Goal: Complete application form

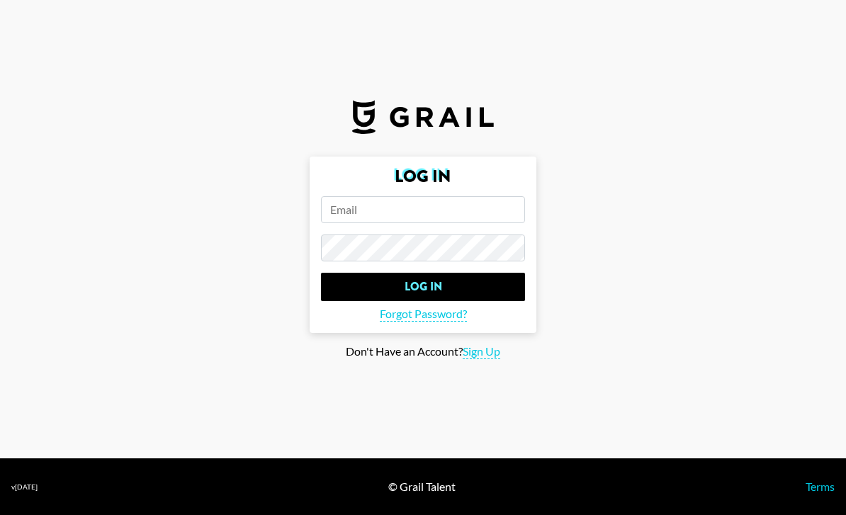
click at [476, 359] on span "Sign Up" at bounding box center [482, 351] width 38 height 15
type input "Sign Up"
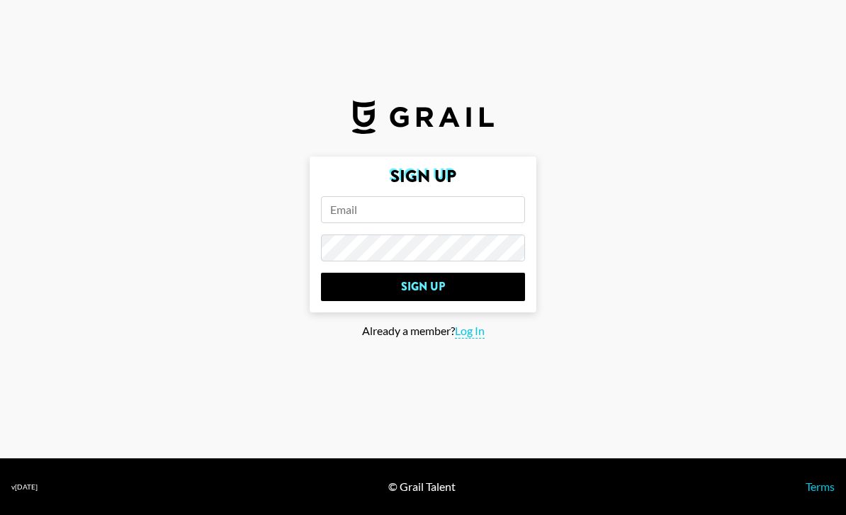
click at [383, 223] on input "email" at bounding box center [423, 209] width 204 height 27
paste input "[EMAIL_ADDRESS][DOMAIN_NAME]"
type input "[EMAIL_ADDRESS][DOMAIN_NAME]"
click at [467, 272] on section "Sign Up [EMAIL_ADDRESS][DOMAIN_NAME] Sign Up Already a member? Log In" at bounding box center [423, 229] width 846 height 458
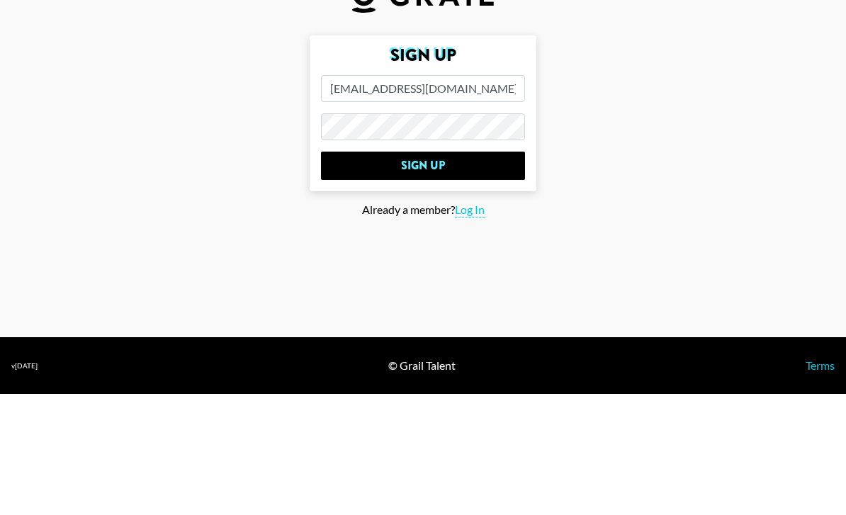
scroll to position [45, 0]
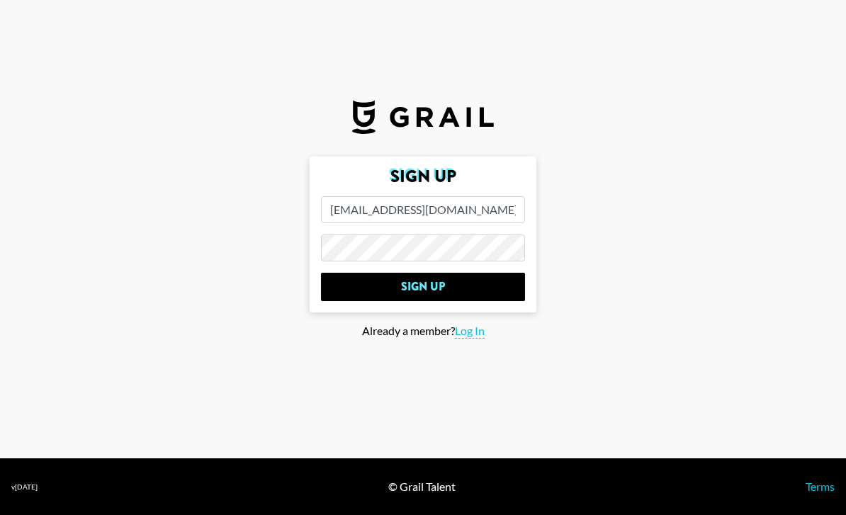
click at [412, 187] on form "Sign Up [EMAIL_ADDRESS][DOMAIN_NAME] Sign Up" at bounding box center [423, 235] width 227 height 156
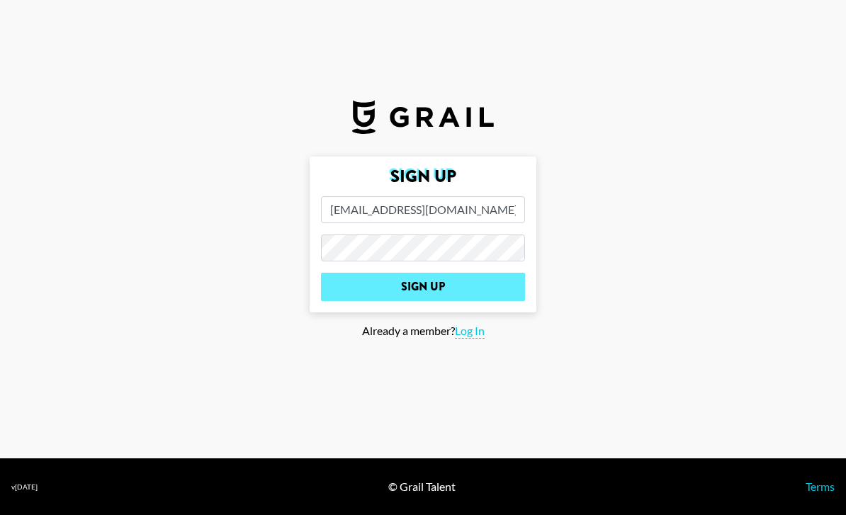
click at [402, 273] on input "Sign Up" at bounding box center [423, 287] width 204 height 28
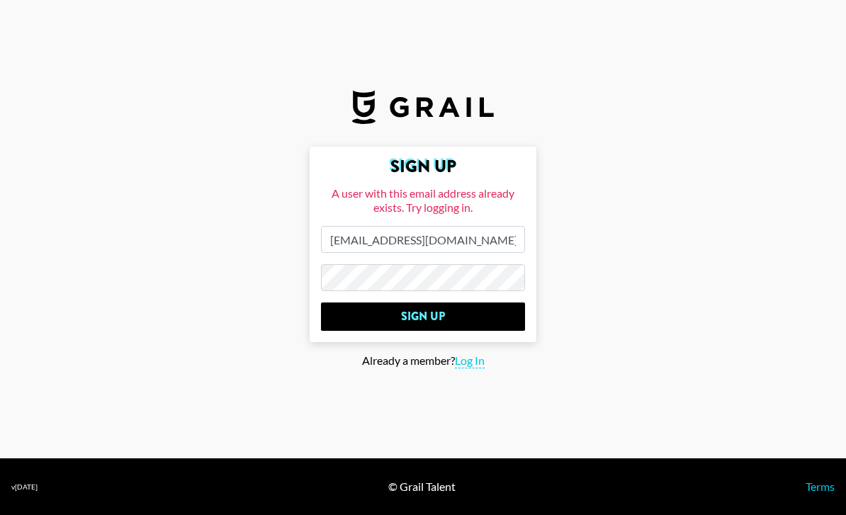
click at [305, 254] on main "Sign Up A user with this email address already exists. Try logging in. [EMAIL_A…" at bounding box center [422, 258] width 823 height 222
click at [293, 225] on main "Sign Up A user with this email address already exists. Try logging in. [EMAIL_A…" at bounding box center [422, 258] width 823 height 222
drag, startPoint x: 504, startPoint y: 222, endPoint x: 298, endPoint y: 220, distance: 206.1
click at [298, 220] on main "Sign Up A user with this email address already exists. Try logging in. [EMAIL_A…" at bounding box center [422, 258] width 823 height 222
drag, startPoint x: 506, startPoint y: 225, endPoint x: 242, endPoint y: 210, distance: 263.9
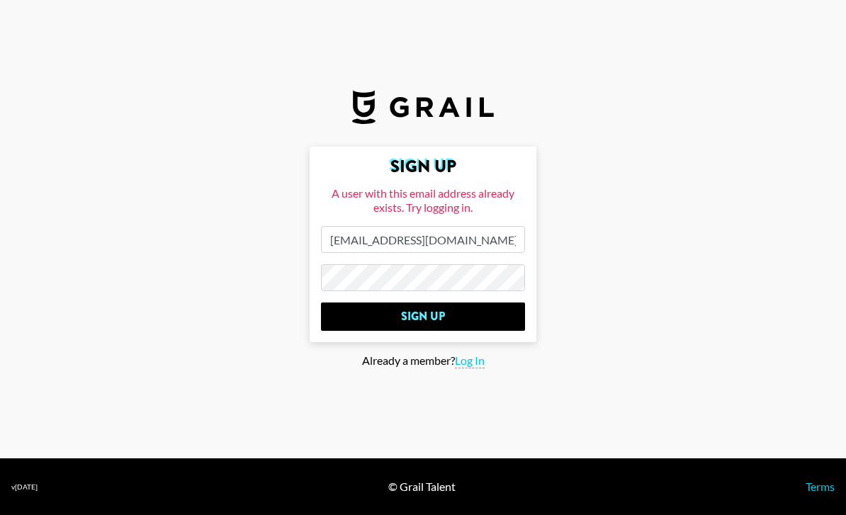
click at [242, 210] on main "Sign Up A user with this email address already exists. Try logging in. [EMAIL_A…" at bounding box center [422, 258] width 823 height 222
type input "[EMAIL_ADDRESS][DOMAIN_NAME]"
click at [423, 302] on input "Sign Up" at bounding box center [423, 316] width 204 height 28
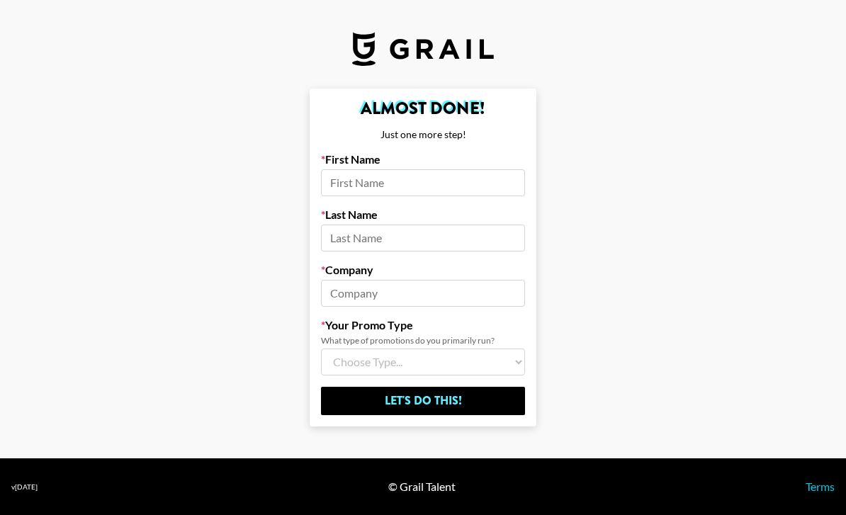
click at [356, 169] on input at bounding box center [423, 182] width 204 height 27
type input "Jenai"
type input "[PERSON_NAME]"
type input "rise at seven"
select select "Brand"
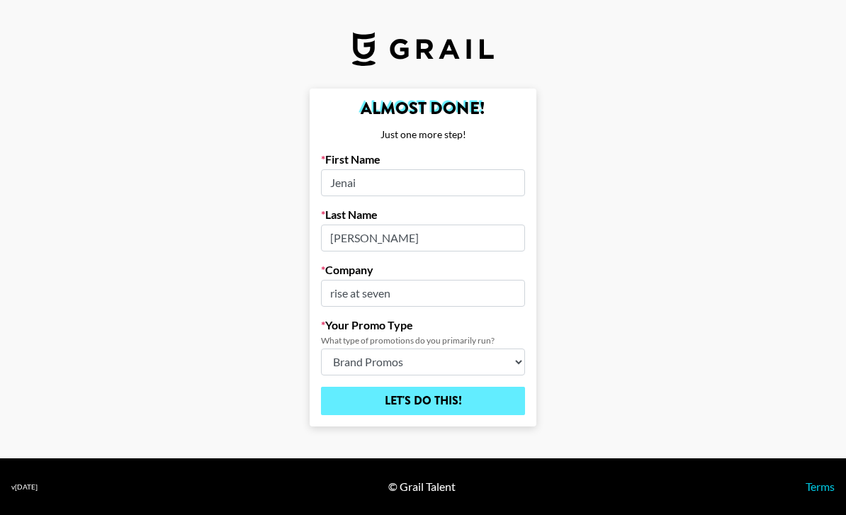
click at [409, 387] on input "Let's Do This!" at bounding box center [423, 401] width 204 height 28
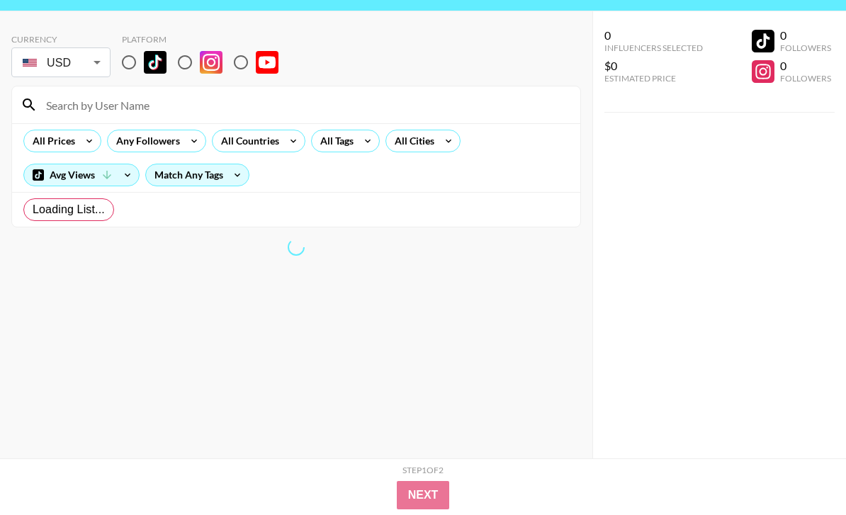
type input "GBP"
radio input "true"
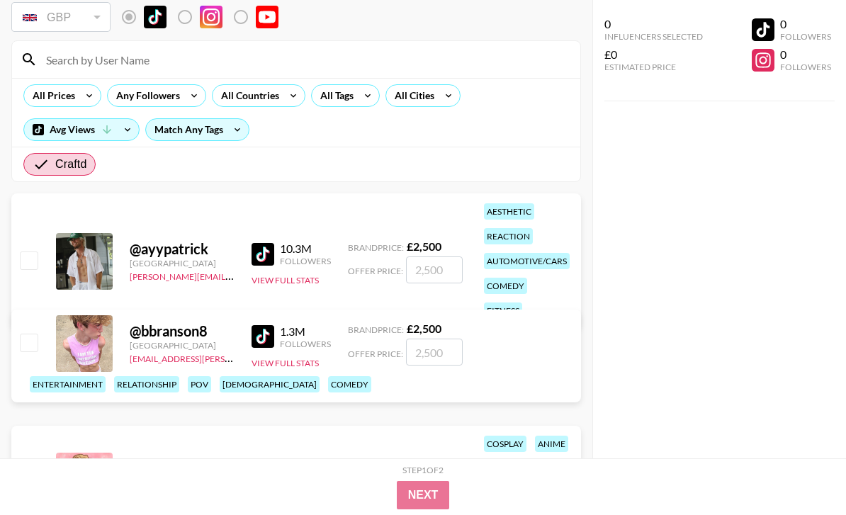
scroll to position [0, 0]
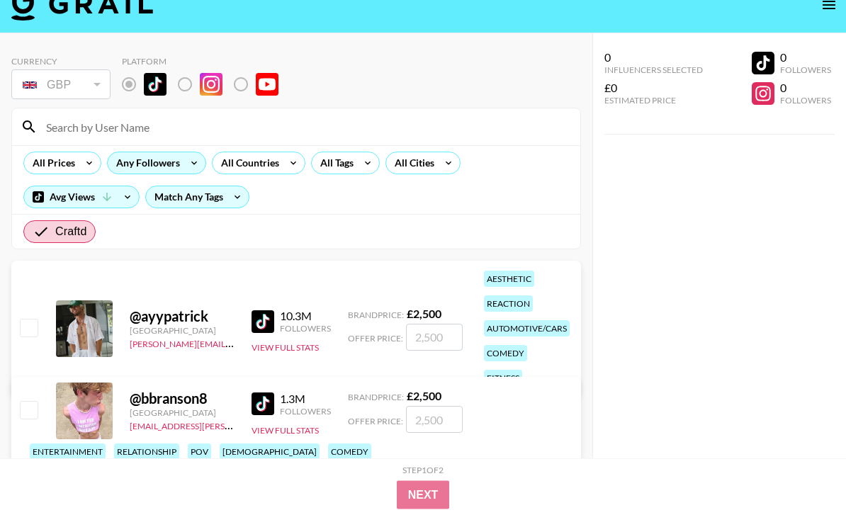
scroll to position [9, 0]
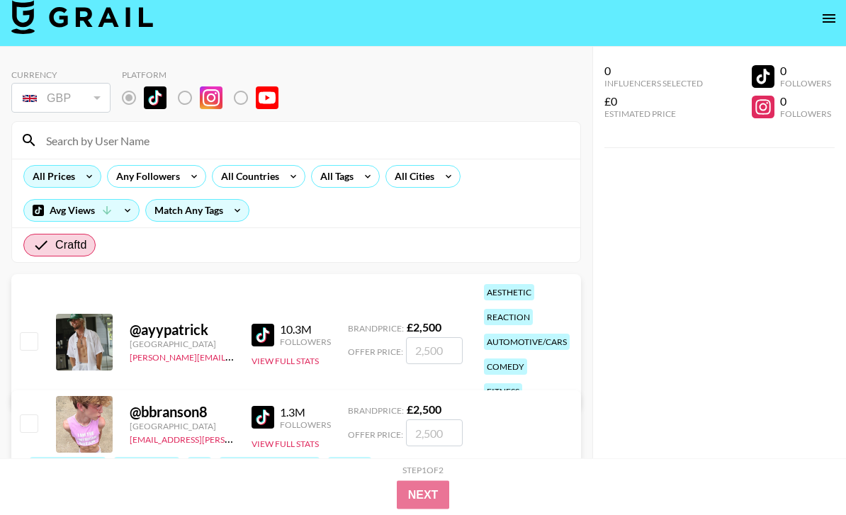
click at [78, 174] on icon at bounding box center [89, 176] width 23 height 21
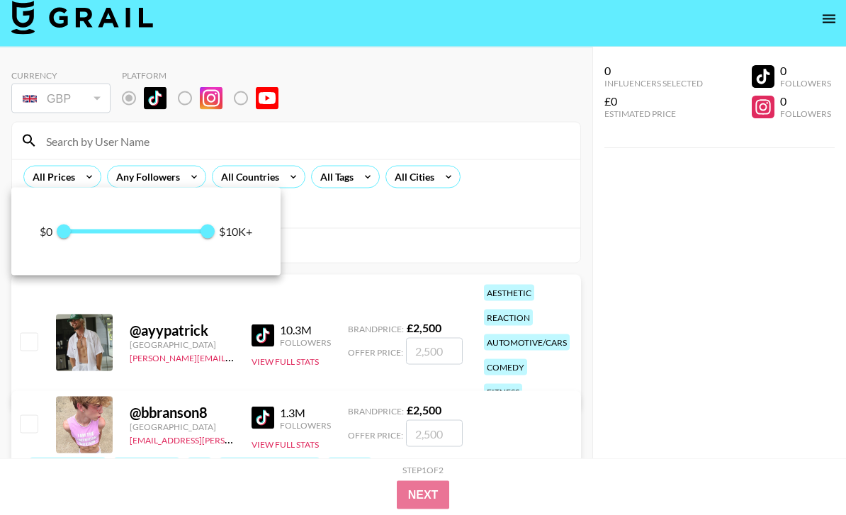
scroll to position [10, 0]
click at [77, 174] on div at bounding box center [423, 257] width 846 height 515
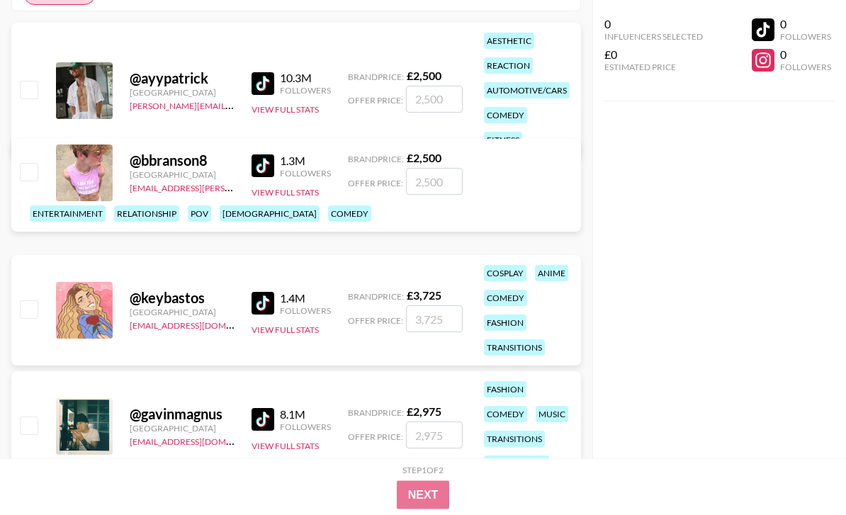
scroll to position [278, 0]
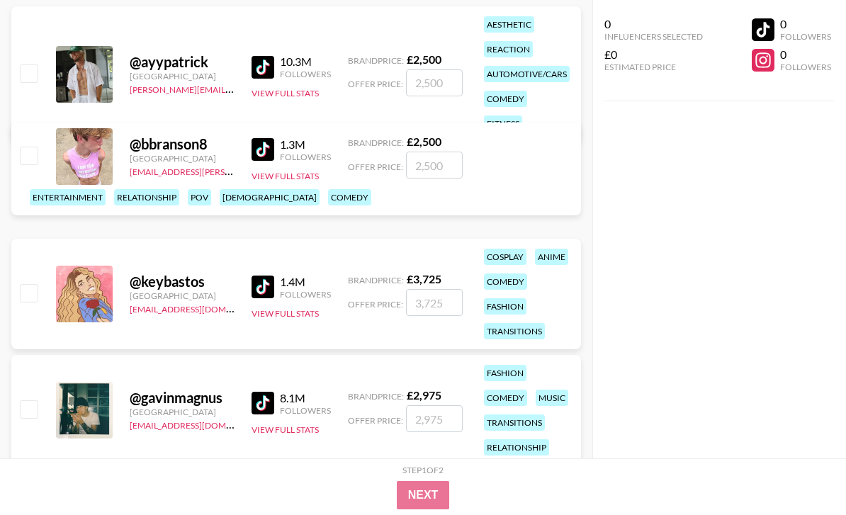
click at [266, 56] on img at bounding box center [262, 67] width 23 height 23
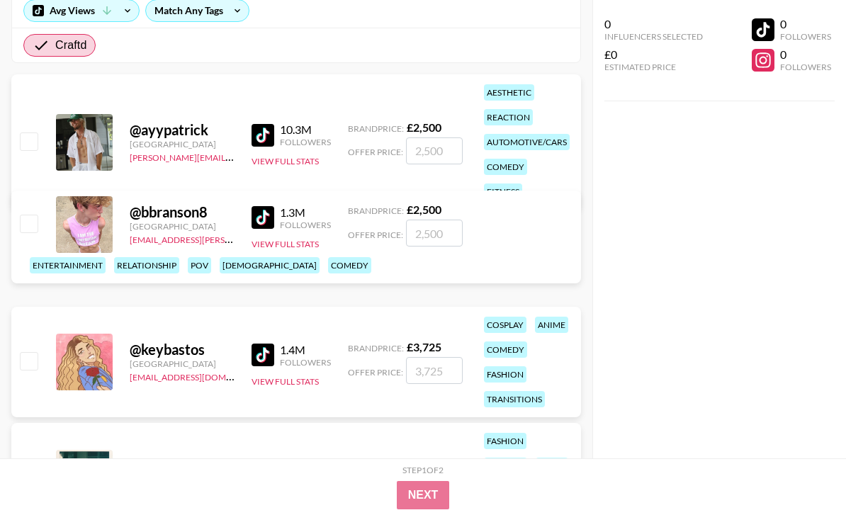
scroll to position [0, 0]
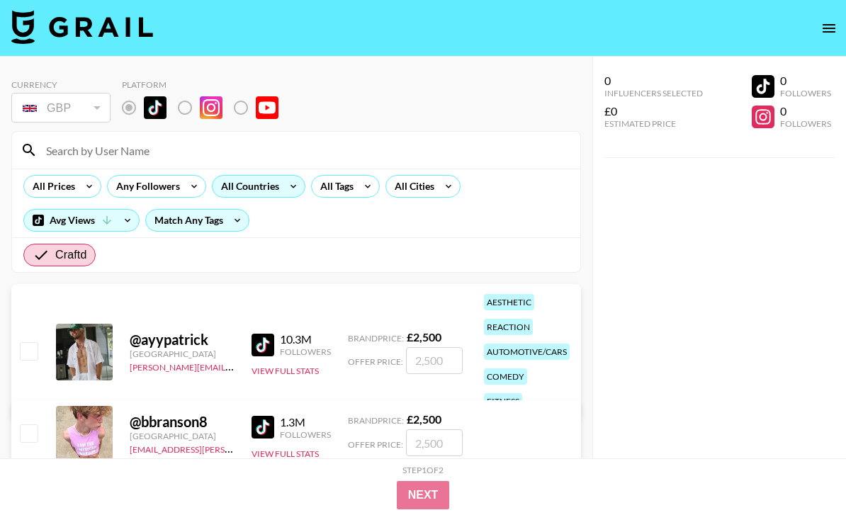
click at [291, 192] on icon at bounding box center [293, 186] width 23 height 21
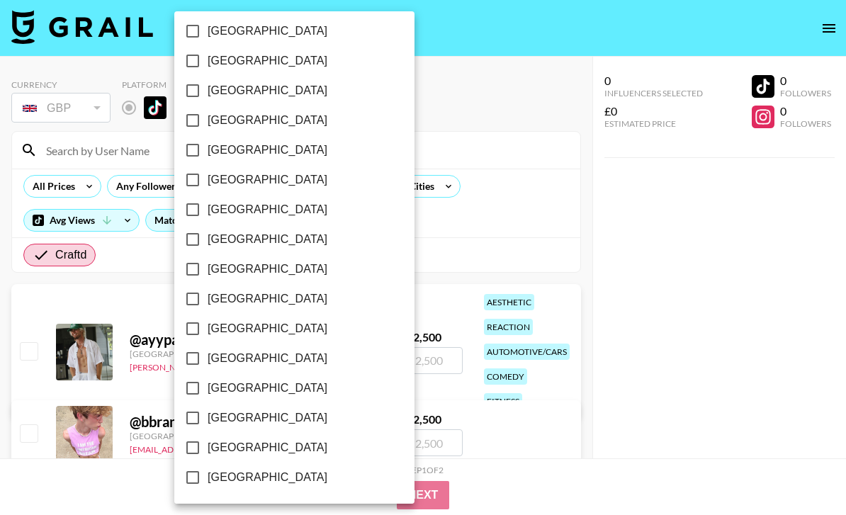
scroll to position [1137, 0]
click at [256, 416] on span "[GEOGRAPHIC_DATA]" at bounding box center [268, 417] width 120 height 17
click at [208, 416] on input "[GEOGRAPHIC_DATA]" at bounding box center [193, 418] width 30 height 30
checkbox input "true"
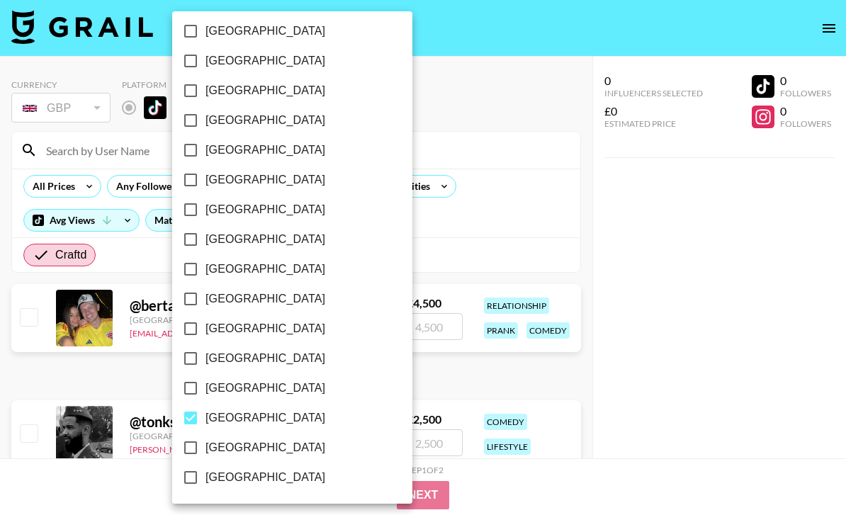
click at [412, 251] on div at bounding box center [423, 257] width 846 height 515
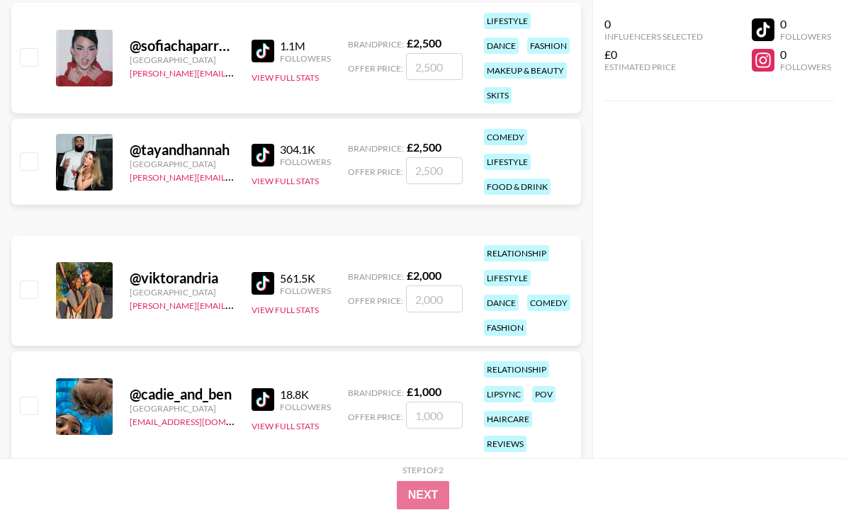
scroll to position [631, 0]
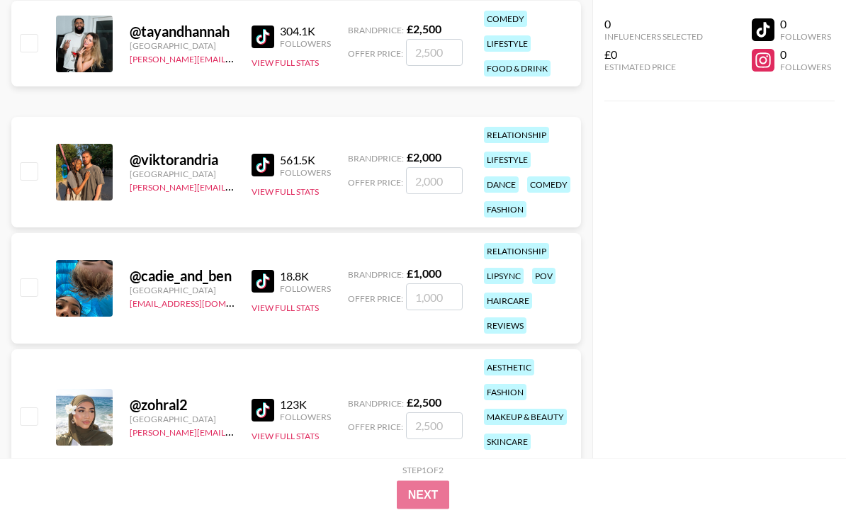
click at [254, 166] on img at bounding box center [262, 165] width 23 height 23
